Goal: Information Seeking & Learning: Learn about a topic

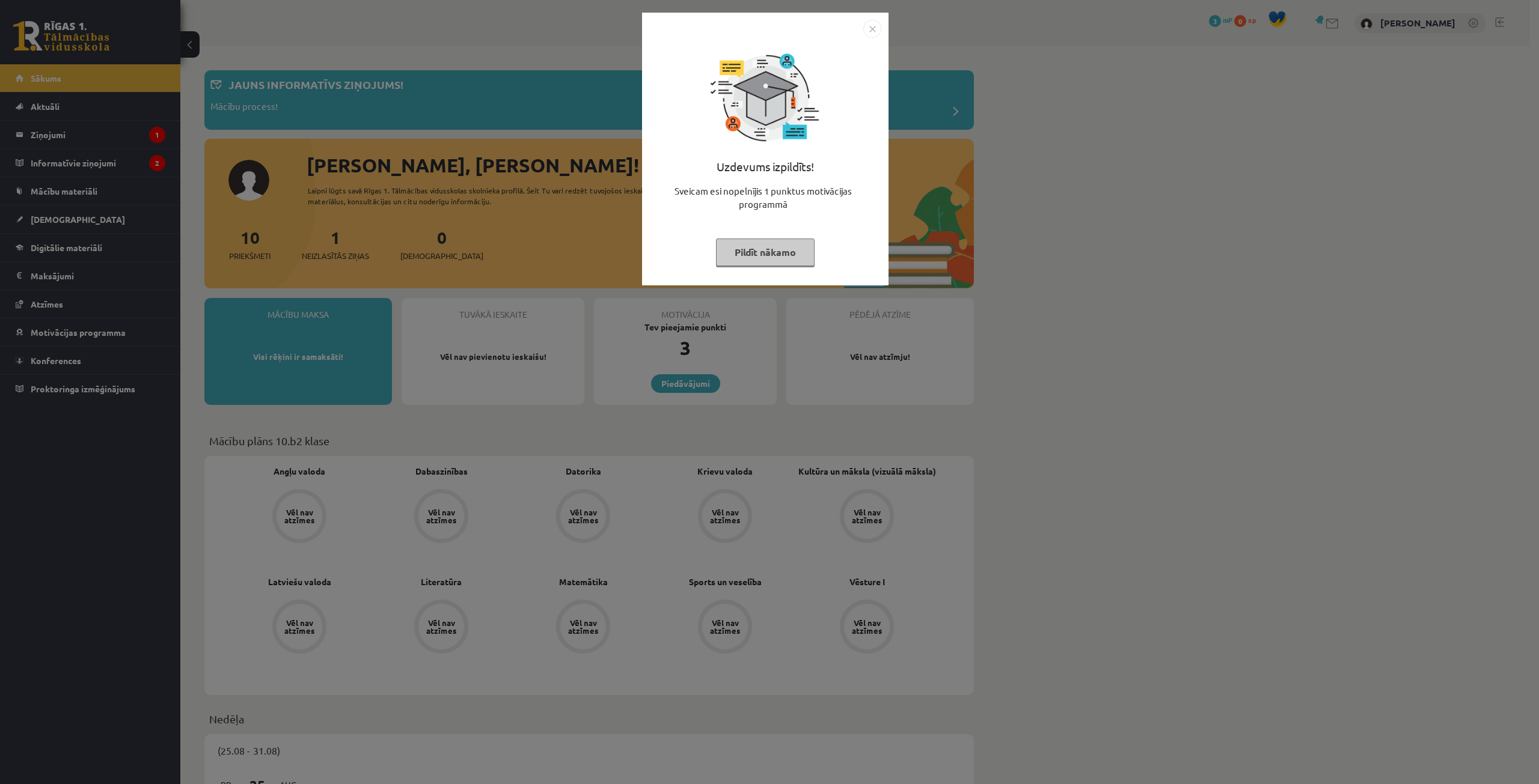
click at [876, 23] on img "Close" at bounding box center [872, 28] width 18 height 18
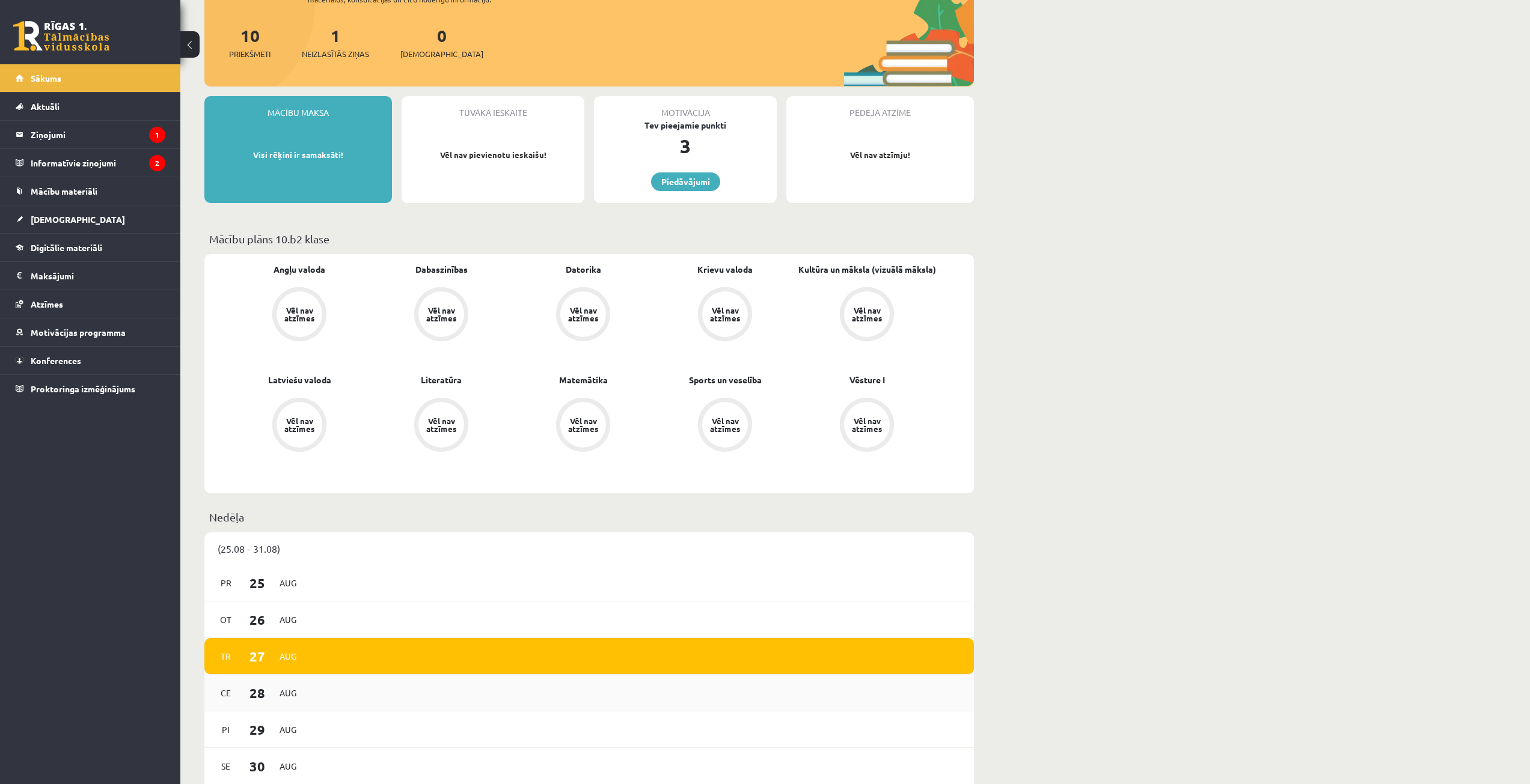
scroll to position [120, 0]
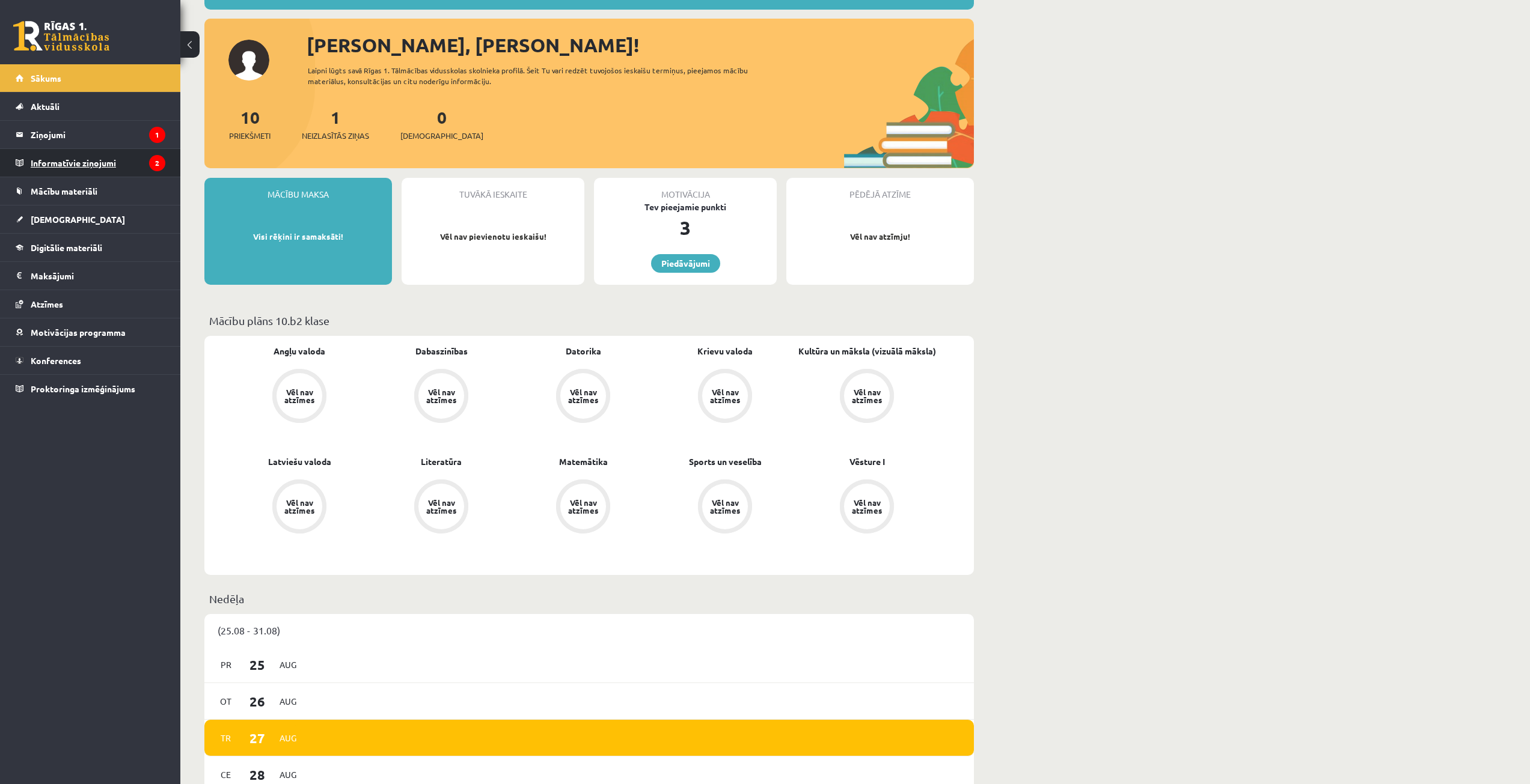
click at [104, 157] on legend "Informatīvie ziņojumi 2" at bounding box center [98, 163] width 135 height 28
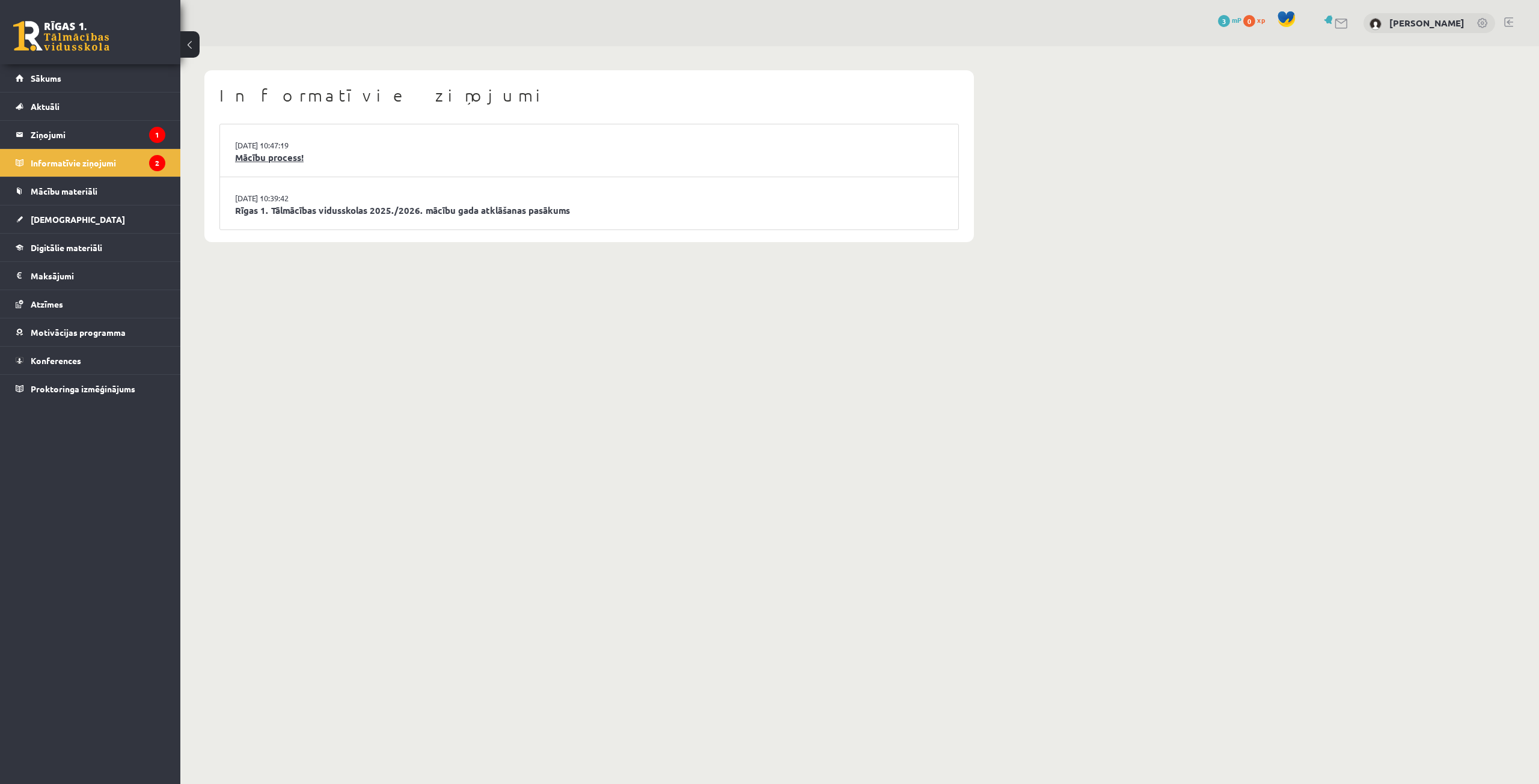
click at [312, 161] on link "Mācību process!" at bounding box center [589, 157] width 708 height 14
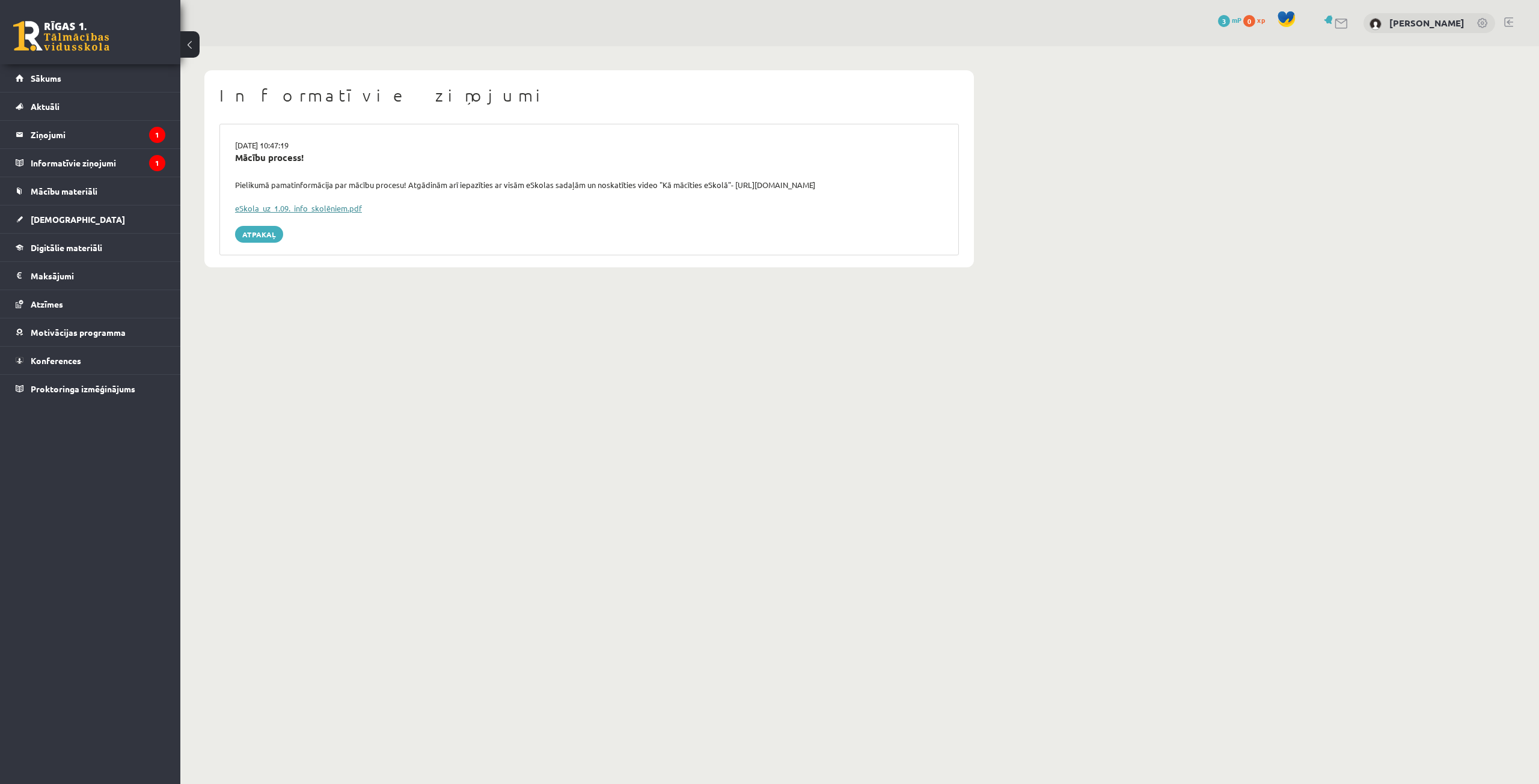
click at [310, 208] on link "eSkola_uz_1.09._info_skolēniem.pdf" at bounding box center [299, 208] width 127 height 10
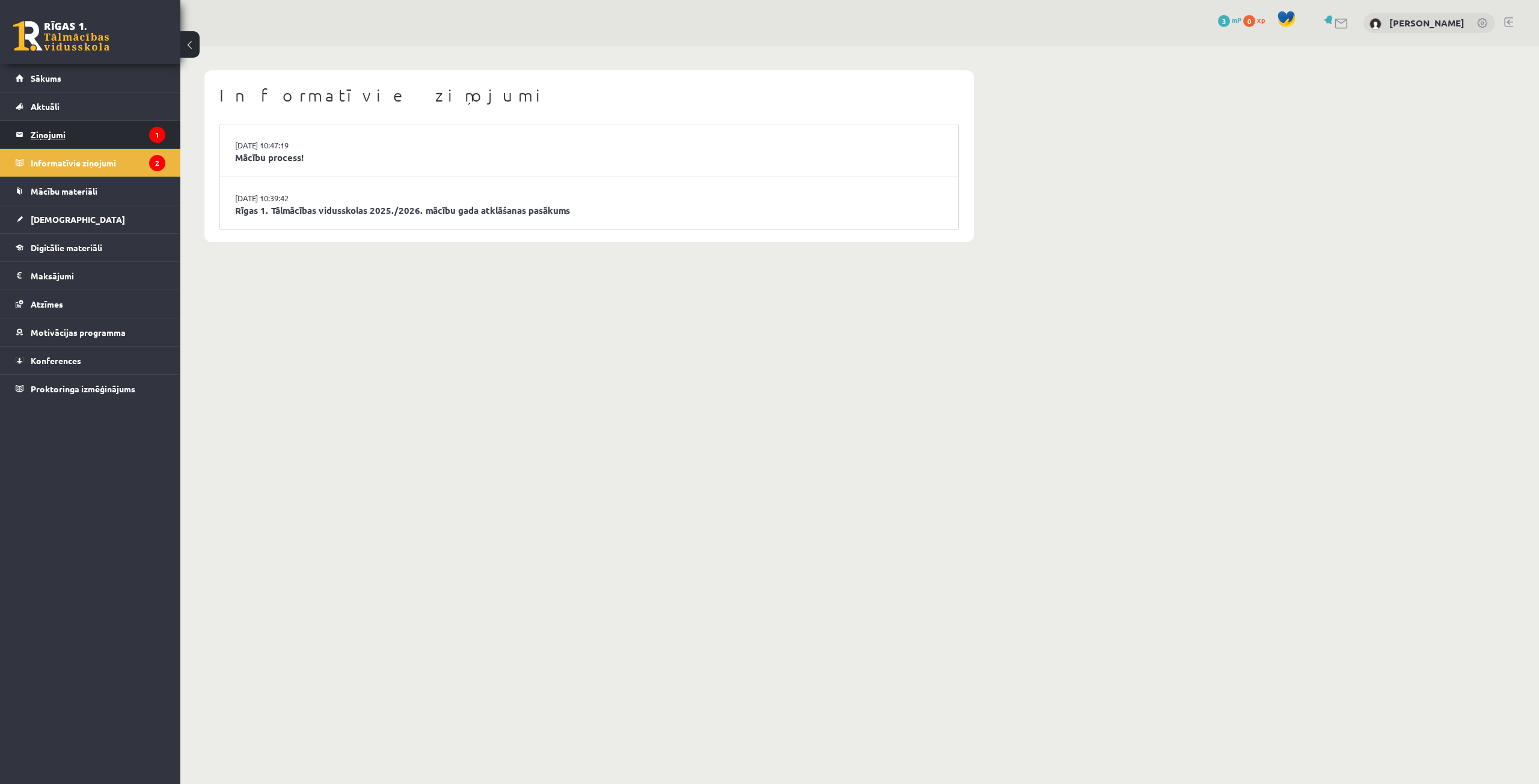
click at [53, 133] on legend "Ziņojumi 1" at bounding box center [98, 135] width 135 height 28
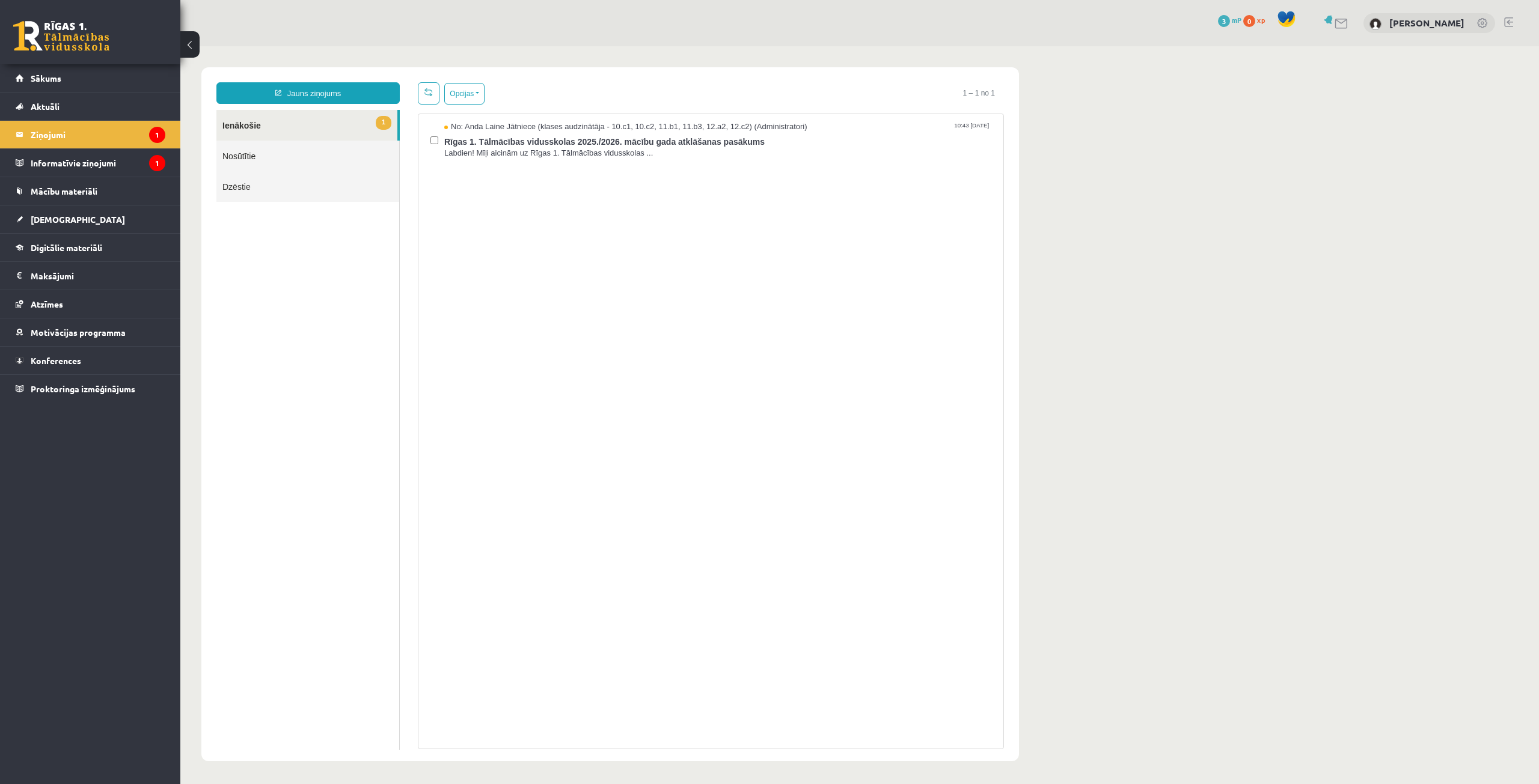
click at [320, 132] on link "1 Ienākošie" at bounding box center [307, 125] width 181 height 31
click at [101, 212] on link "[DEMOGRAPHIC_DATA]" at bounding box center [90, 219] width 150 height 28
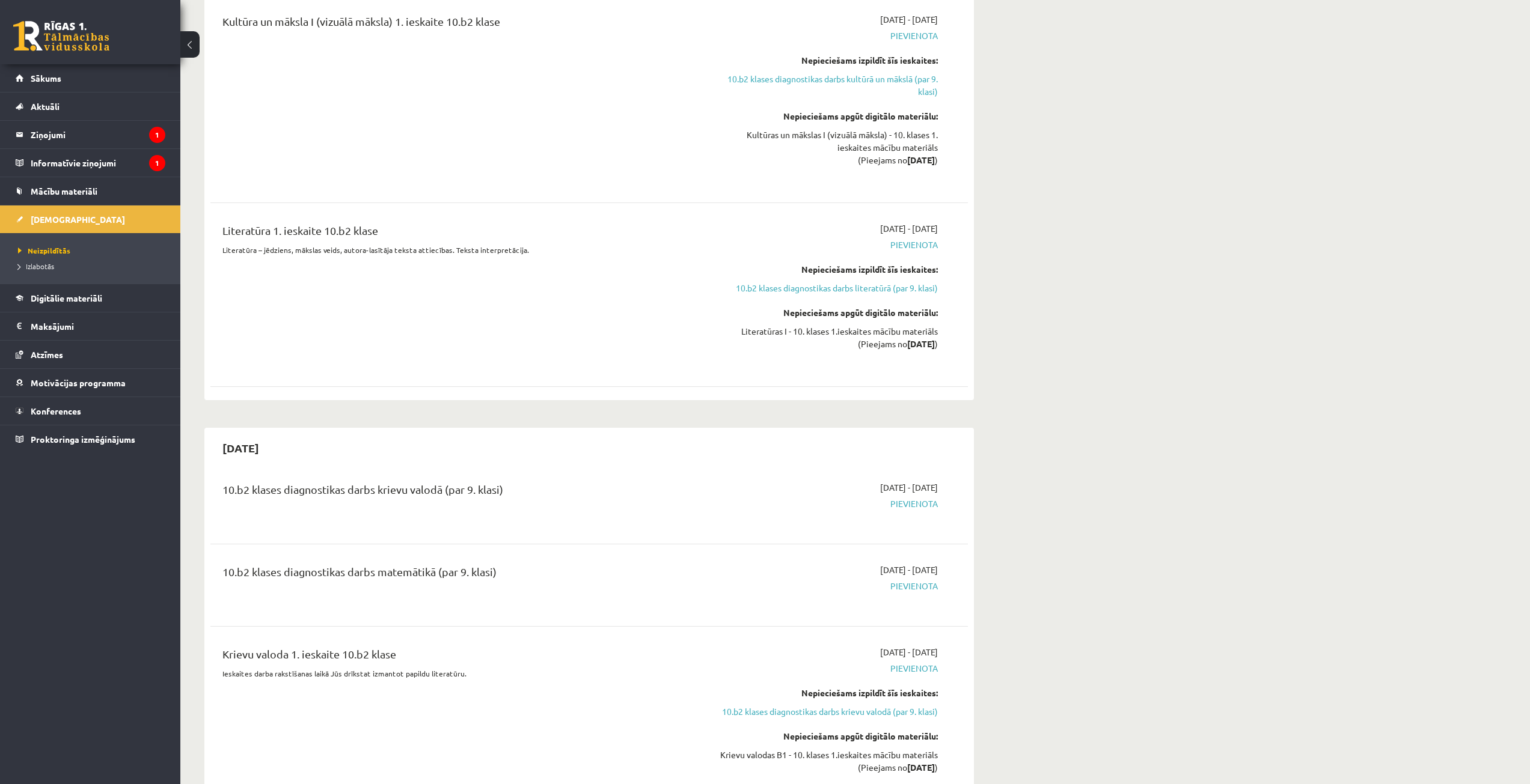
scroll to position [1262, 0]
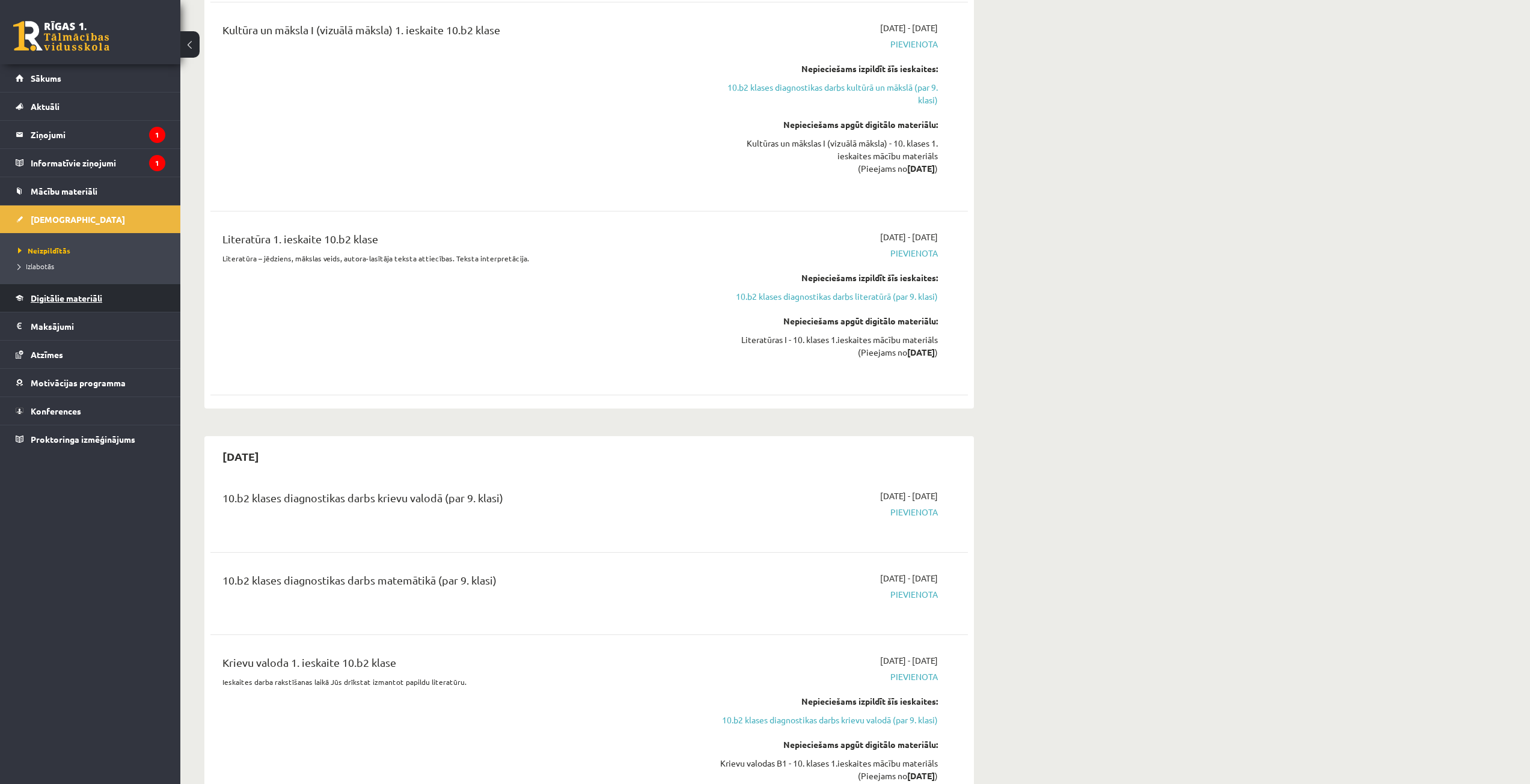
click at [123, 284] on link "Digitālie materiāli" at bounding box center [90, 298] width 150 height 28
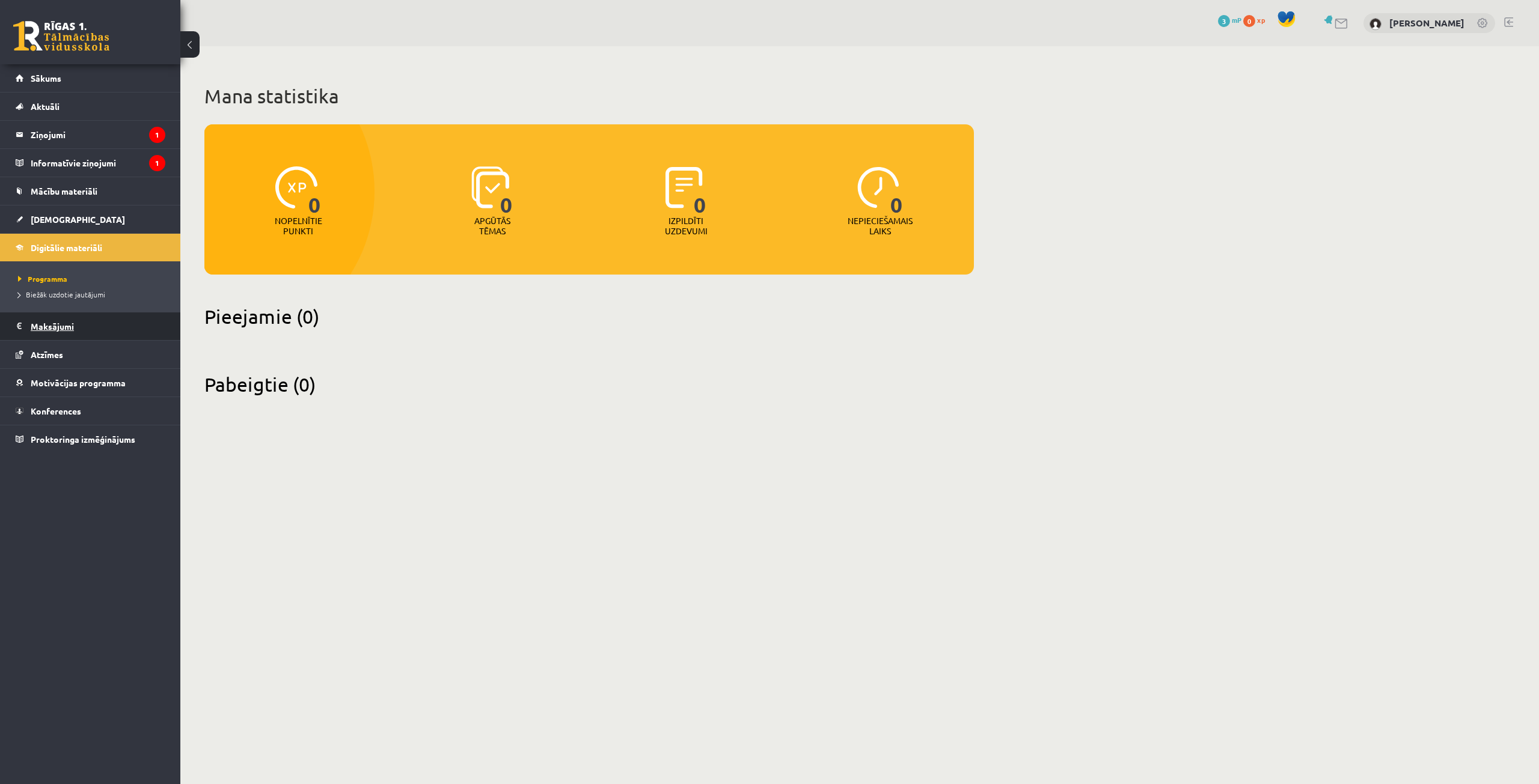
click at [119, 325] on legend "Maksājumi 0" at bounding box center [98, 326] width 135 height 28
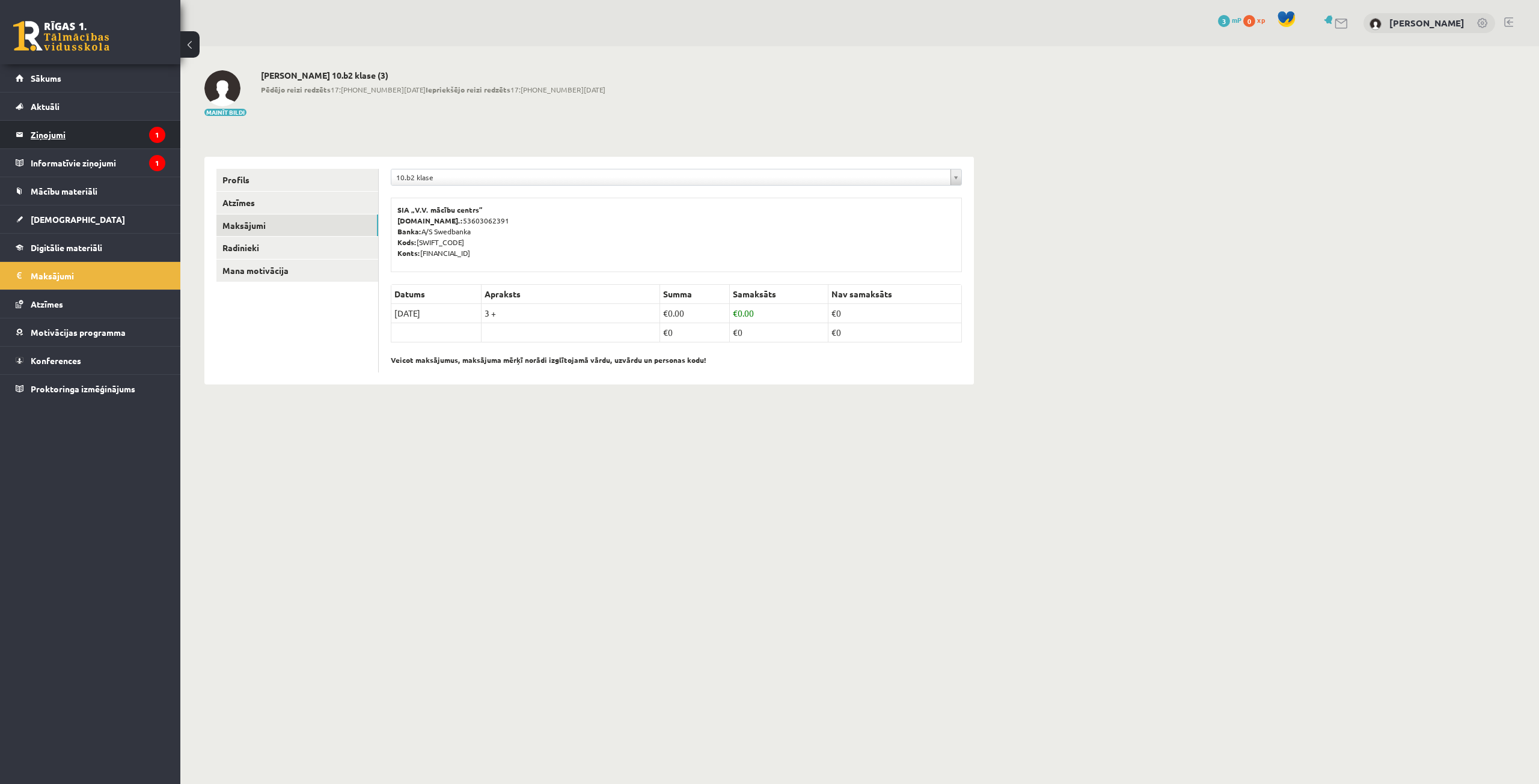
click at [70, 129] on legend "Ziņojumi 1" at bounding box center [98, 135] width 135 height 28
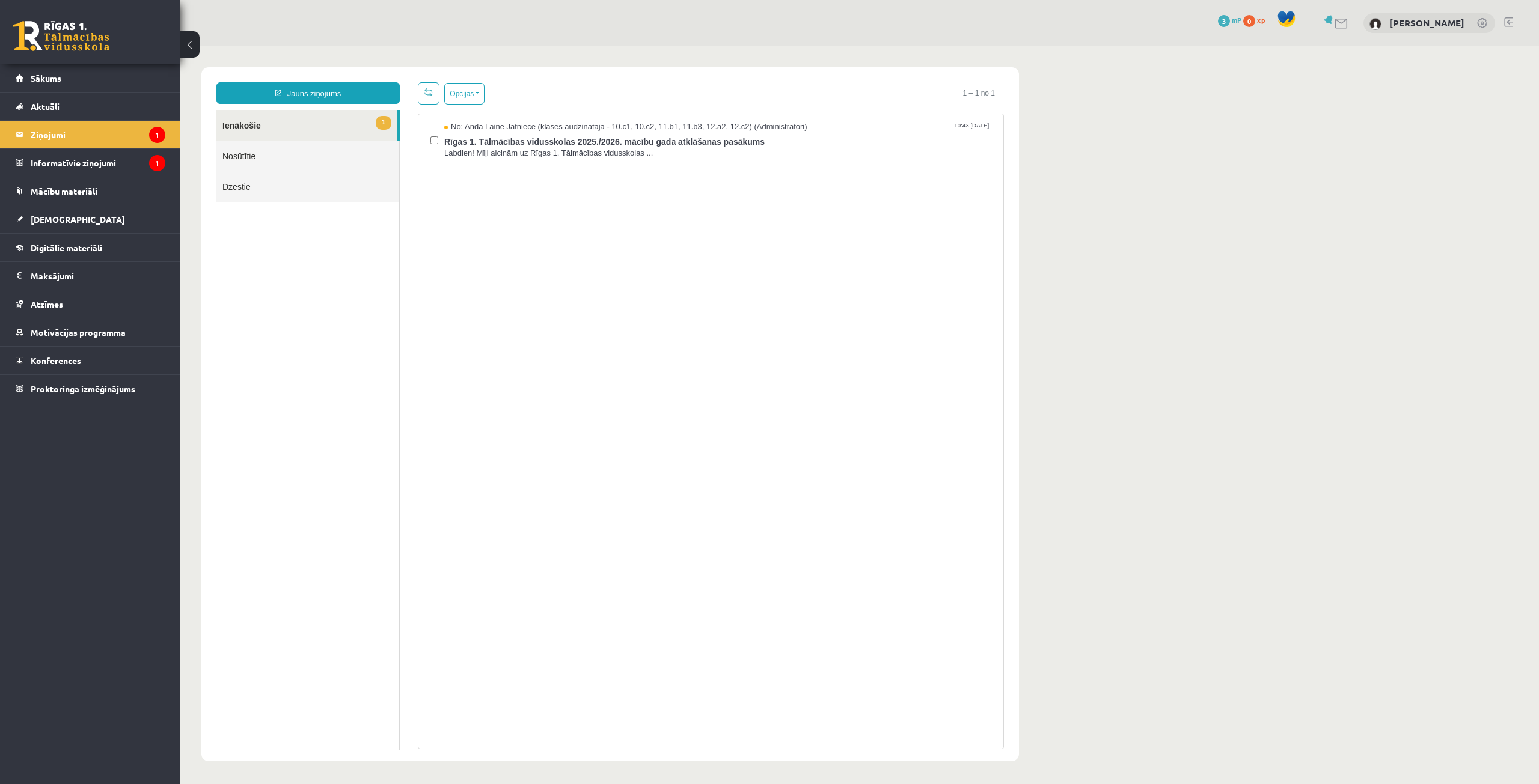
click at [288, 124] on link "1 Ienākošie" at bounding box center [307, 125] width 181 height 31
click at [493, 151] on span "Labdien! Mīļi aicinām uz Rīgas 1. Tālmācības vidusskolas ..." at bounding box center [717, 154] width 547 height 12
